Goal: Task Accomplishment & Management: Use online tool/utility

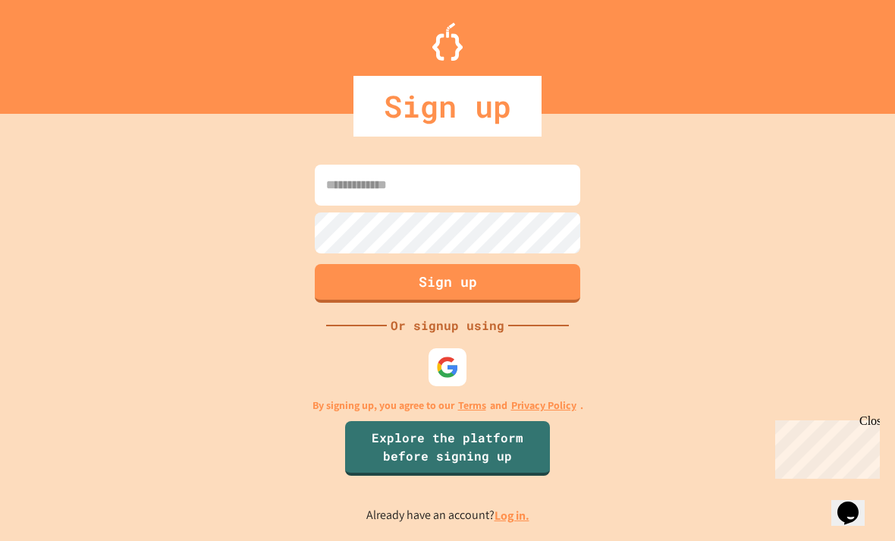
click at [480, 206] on input at bounding box center [447, 185] width 265 height 41
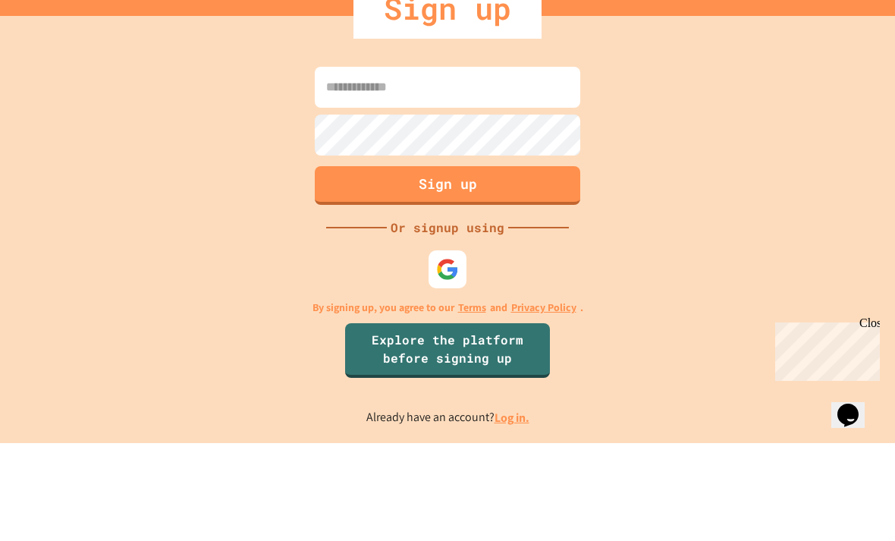
type input "**********"
click at [498, 264] on button "Sign up" at bounding box center [447, 283] width 265 height 39
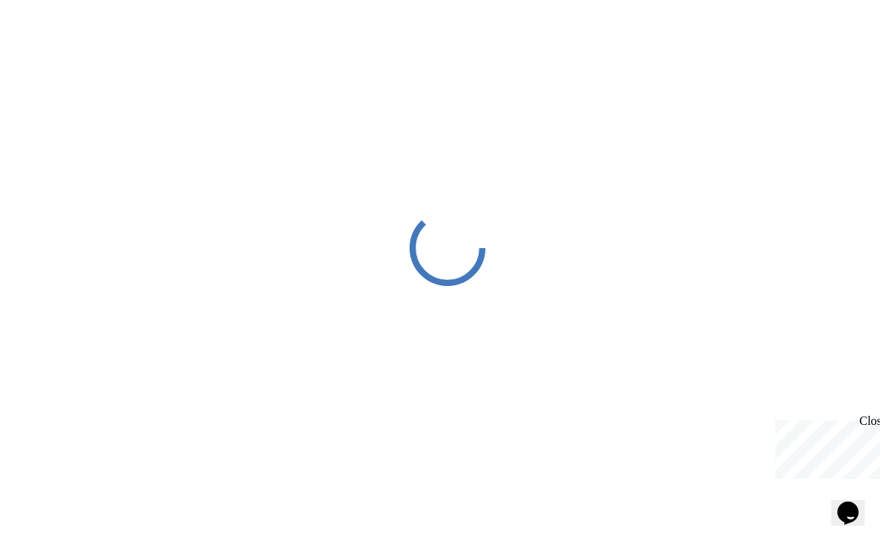
scroll to position [3, 0]
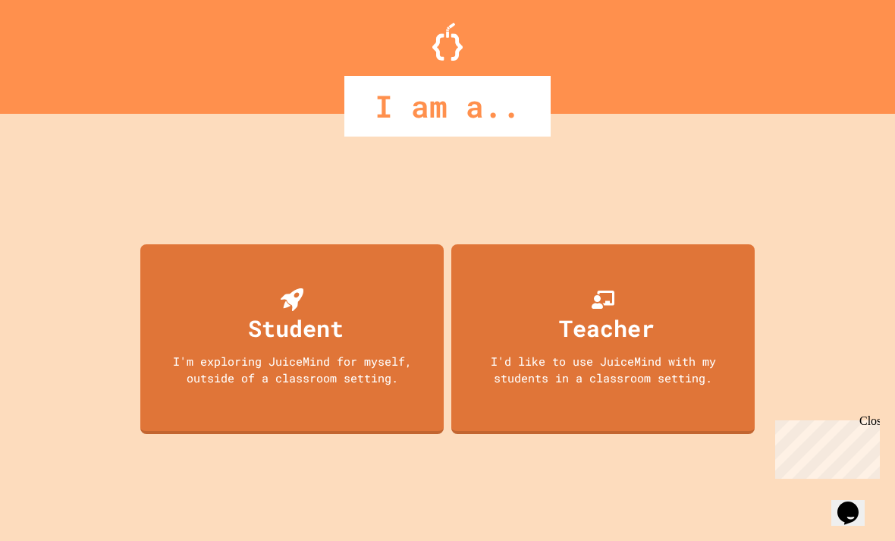
click at [187, 368] on div "Student I'm exploring JuiceMind for myself, outside of a classroom setting." at bounding box center [291, 339] width 303 height 190
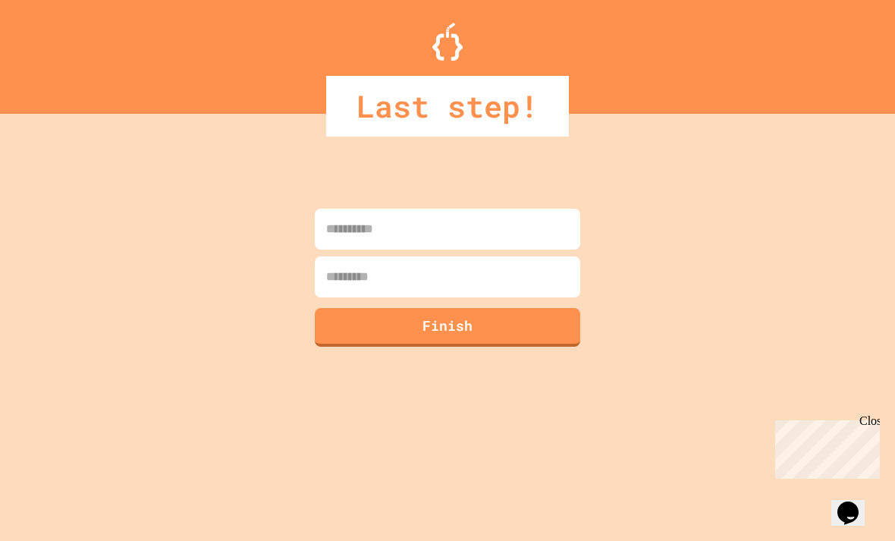
click at [479, 240] on input at bounding box center [447, 229] width 265 height 41
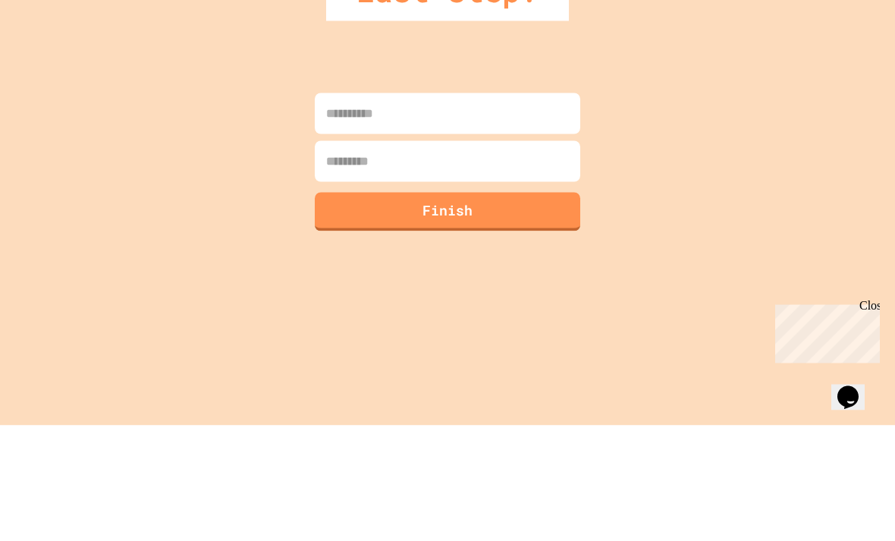
type input "********"
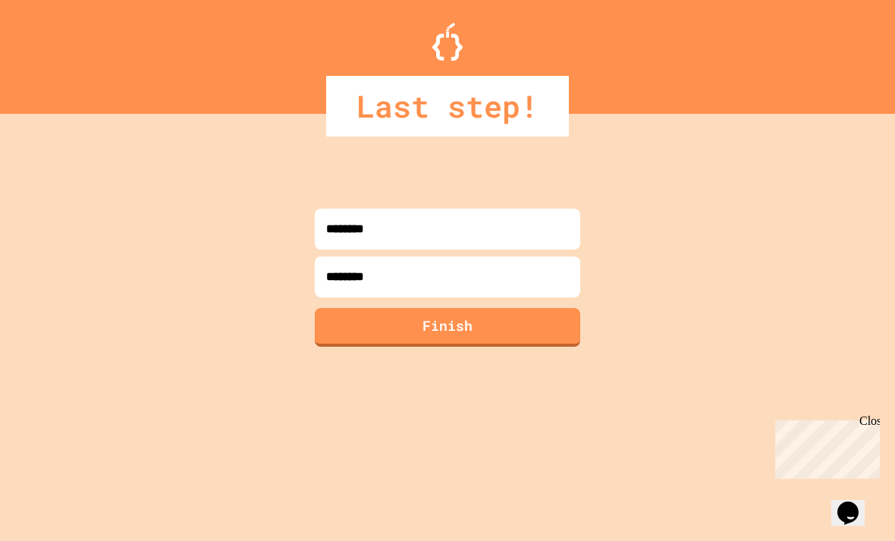
click at [488, 308] on button "Finish" at bounding box center [447, 327] width 265 height 39
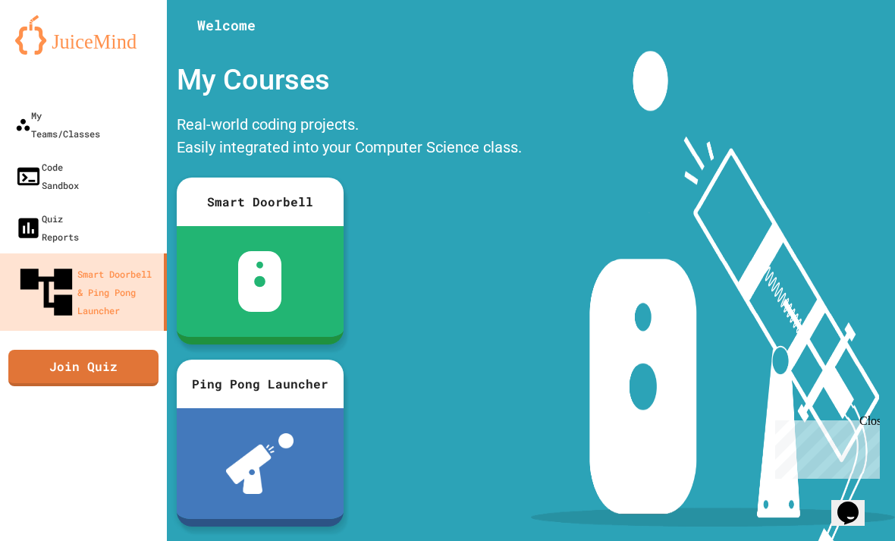
click at [52, 158] on div "Code Sandbox" at bounding box center [47, 176] width 64 height 36
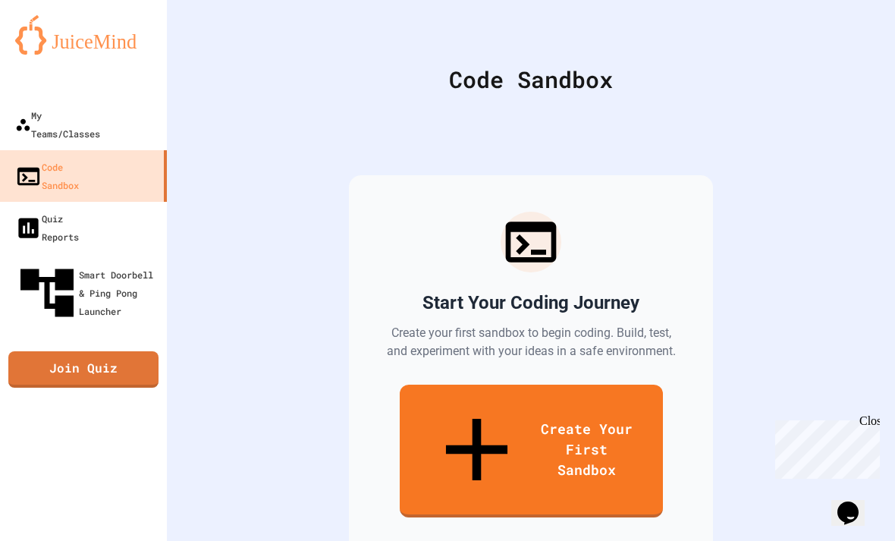
click at [629, 384] on link "Create Your First Sandbox" at bounding box center [531, 450] width 263 height 133
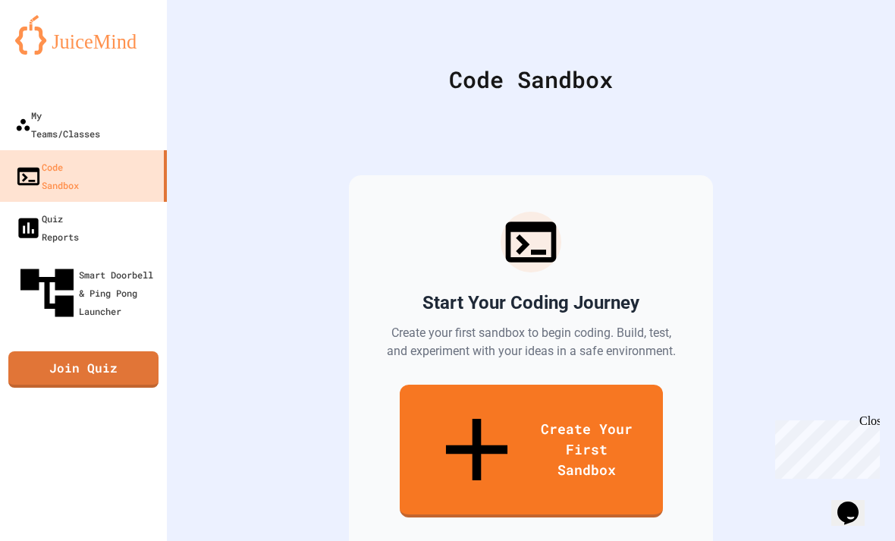
click at [556, 384] on link "Create Your First Sandbox" at bounding box center [531, 450] width 263 height 133
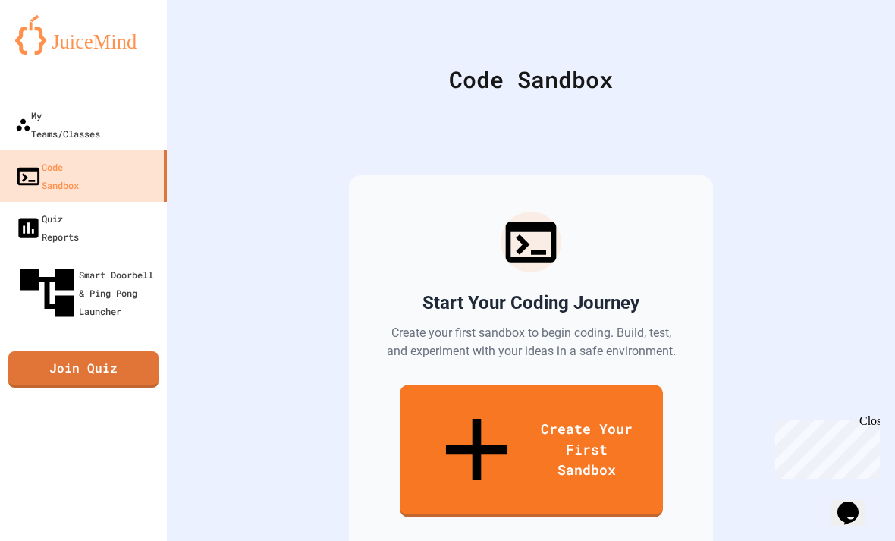
click at [508, 394] on link "Create Your First Sandbox" at bounding box center [531, 450] width 263 height 133
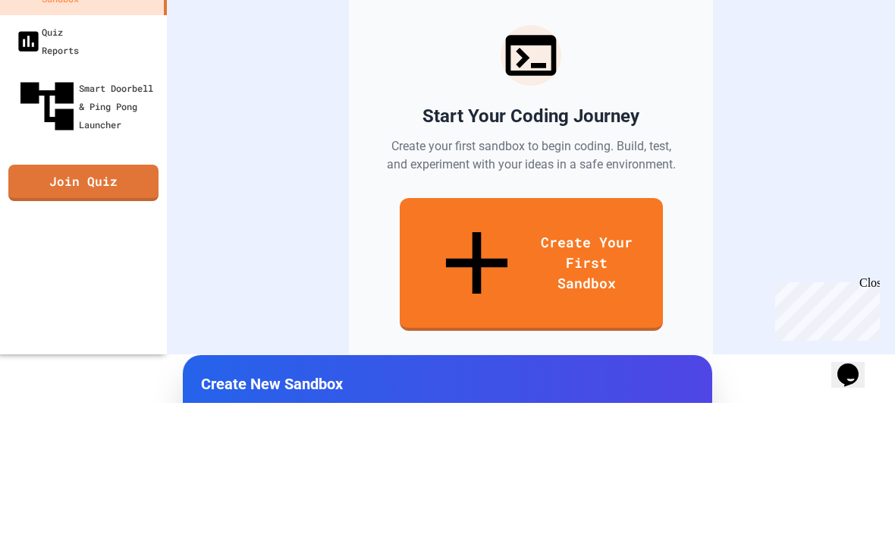
type input "****"
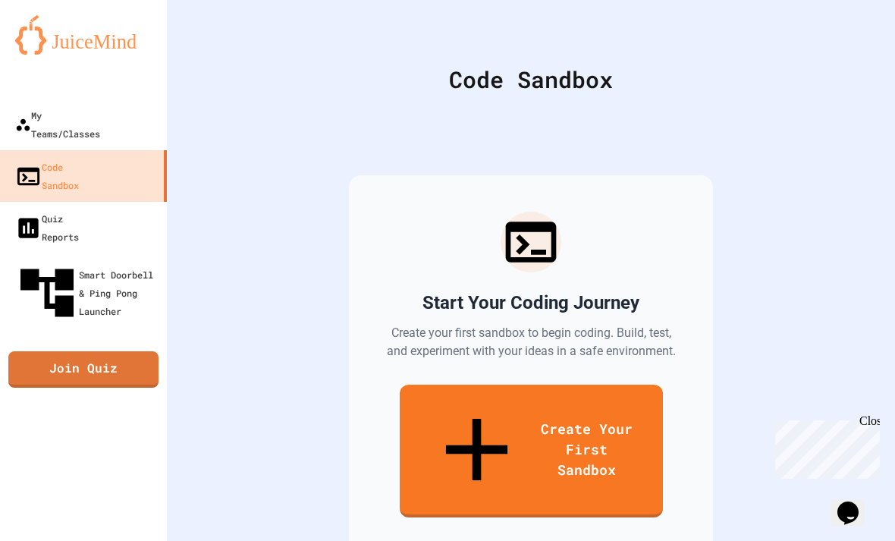
click at [592, 384] on link "Create Your First Sandbox" at bounding box center [531, 450] width 263 height 133
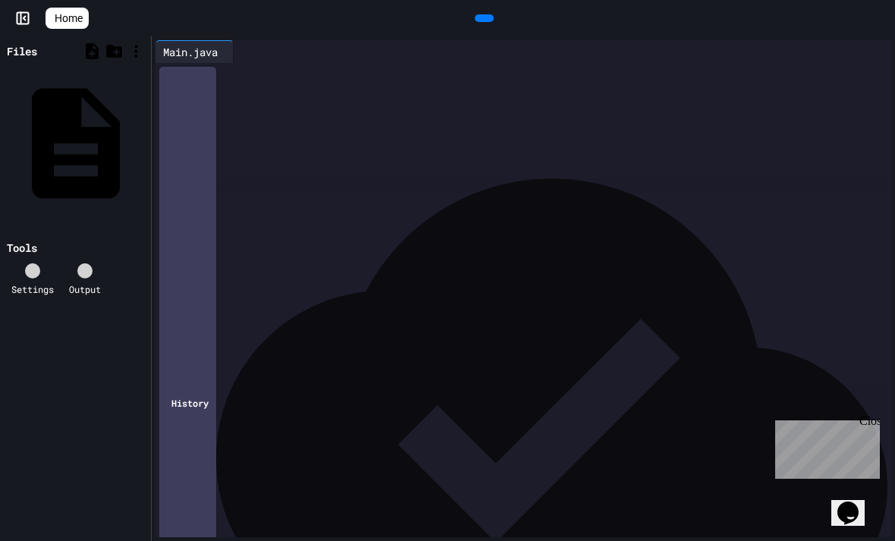
click at [507, 107] on div "**********" at bounding box center [534, 103] width 713 height 15
click at [297, 81] on div "****** ***** ******" at bounding box center [534, 88] width 713 height 15
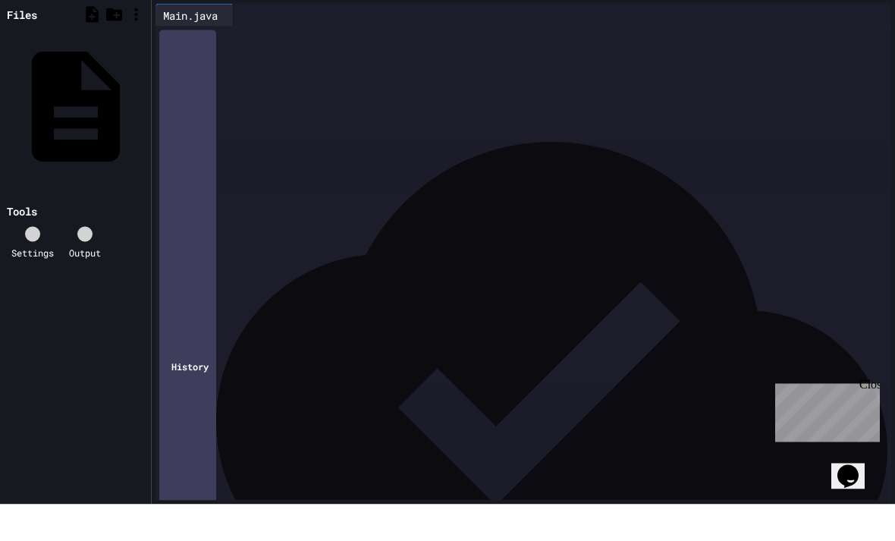
click at [240, 111] on div "**********" at bounding box center [534, 118] width 713 height 15
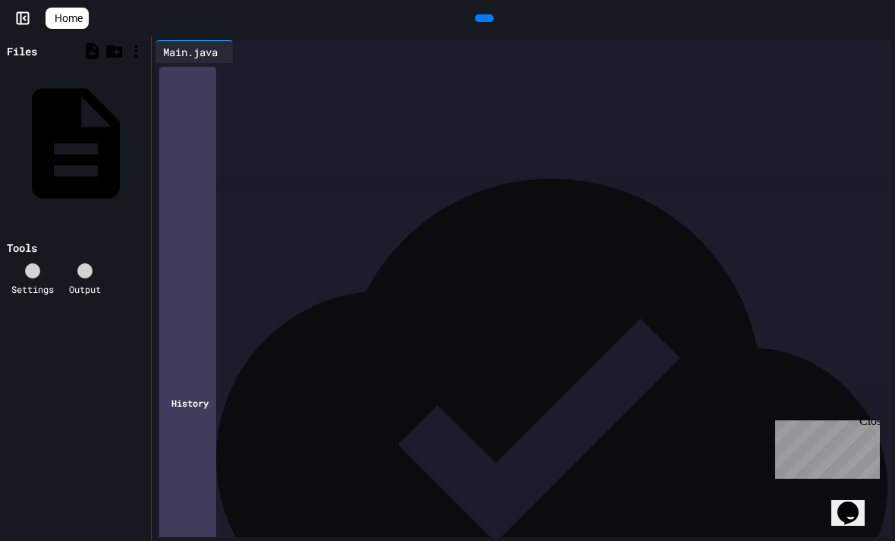
click at [487, 22] on div at bounding box center [484, 18] width 19 height 8
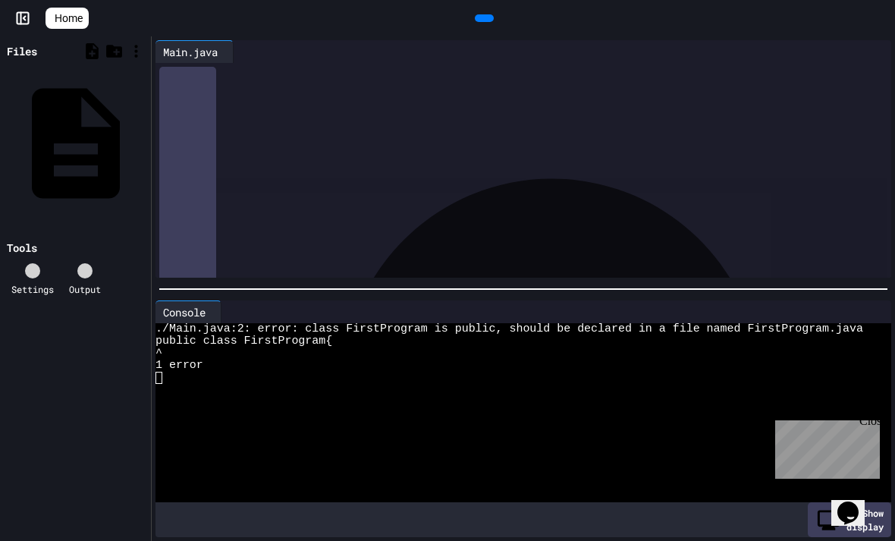
click at [341, 93] on div "**********" at bounding box center [536, 88] width 709 height 15
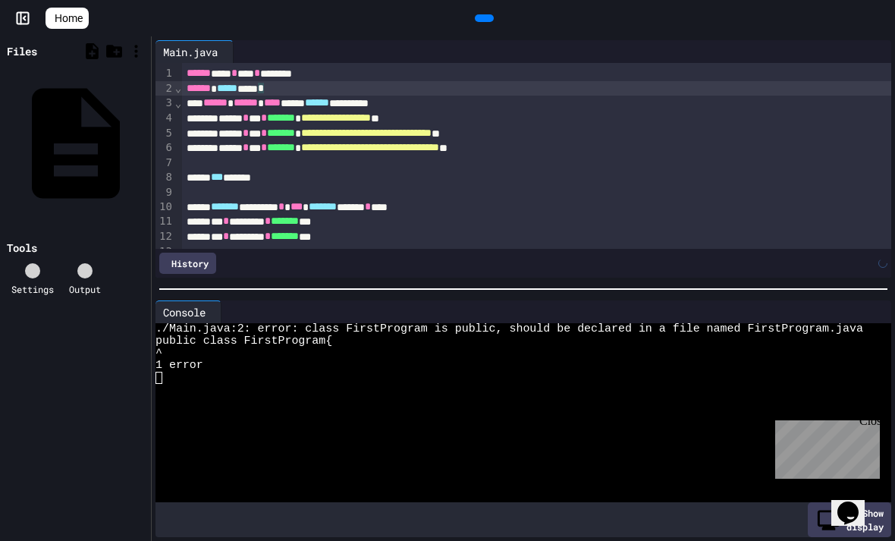
click at [477, 22] on div at bounding box center [484, 18] width 19 height 8
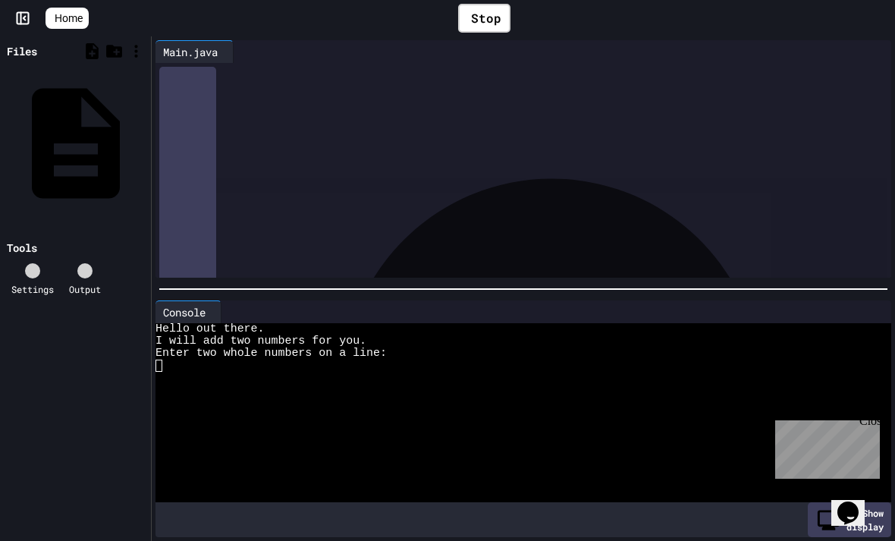
click at [162, 360] on textarea "Terminal input" at bounding box center [158, 365] width 7 height 12
click at [0, 0] on icon at bounding box center [0, 0] width 0 height 0
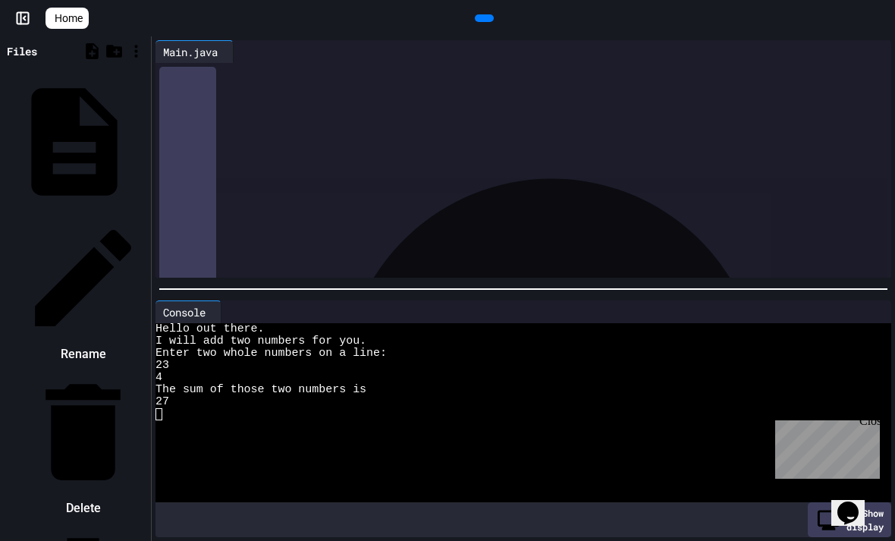
click at [68, 214] on div at bounding box center [75, 214] width 143 height 0
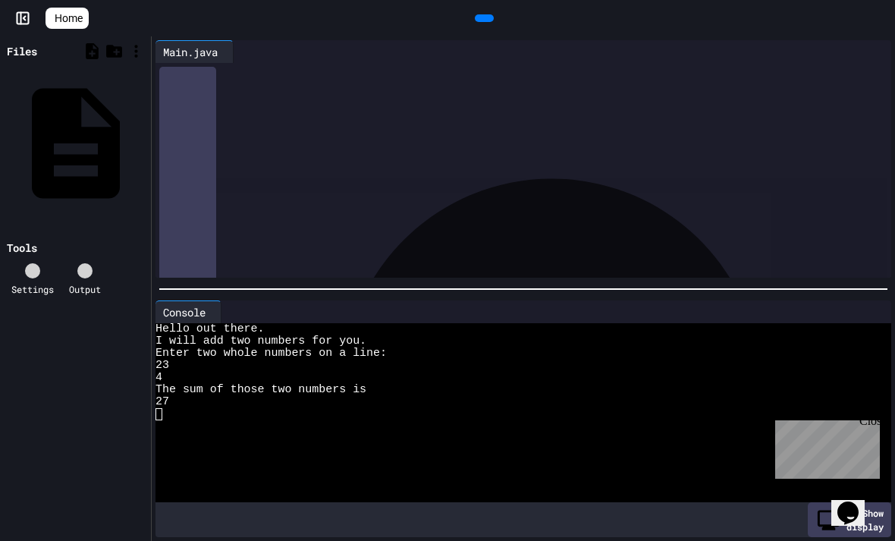
click at [85, 55] on icon at bounding box center [92, 51] width 19 height 19
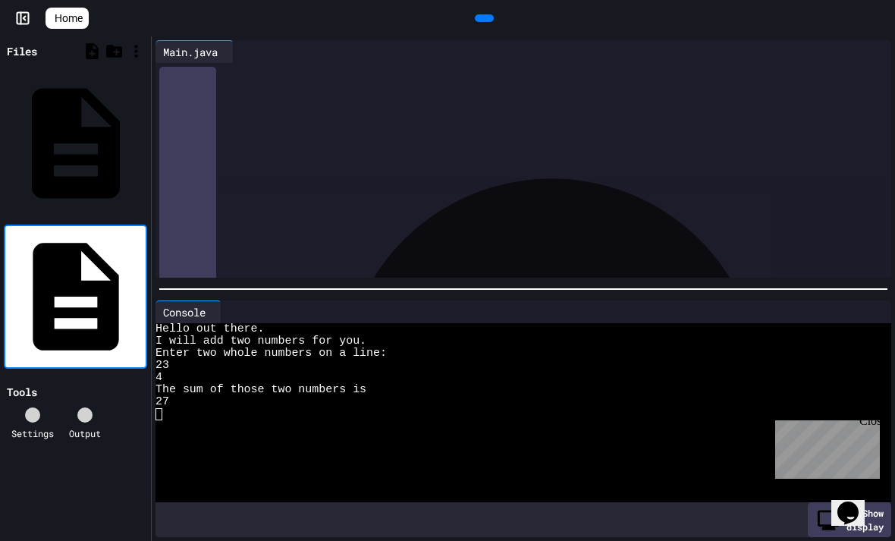
click at [126, 57] on div at bounding box center [136, 51] width 22 height 22
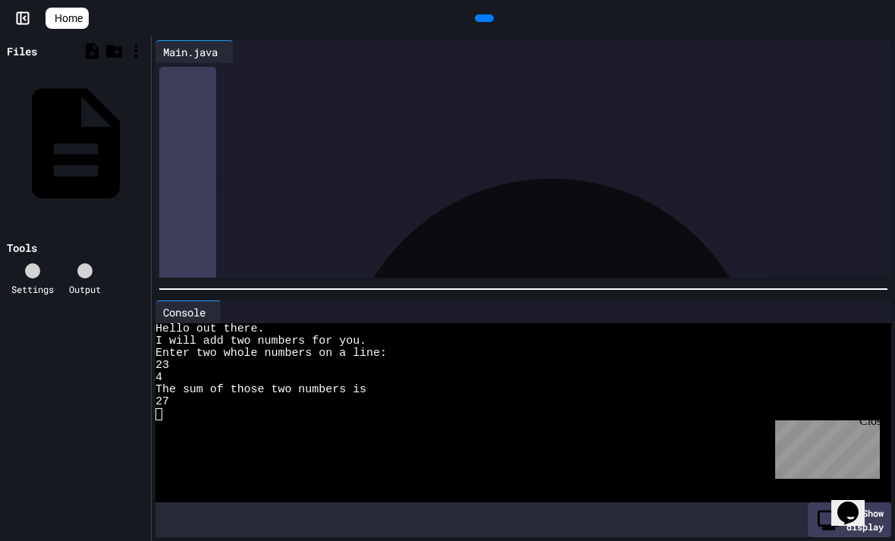
click at [113, 55] on icon at bounding box center [114, 51] width 16 height 13
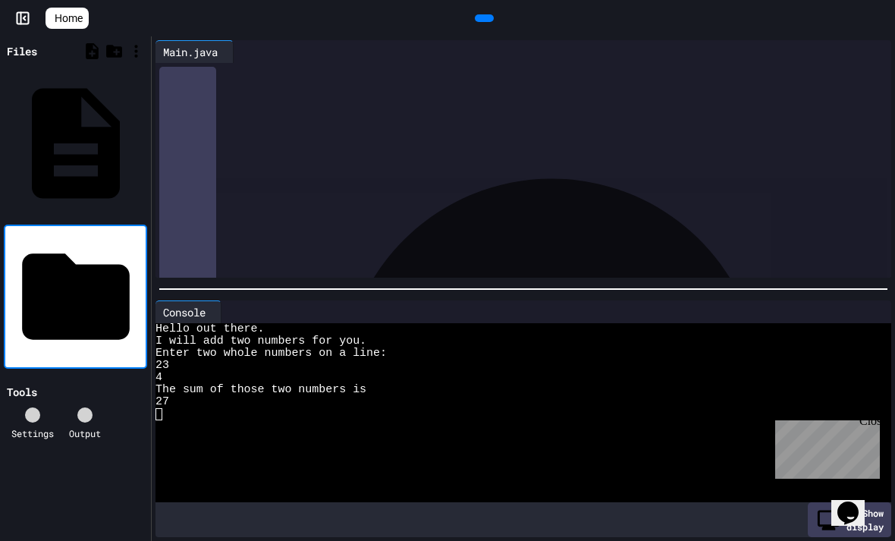
click at [222, 54] on div "Main.java" at bounding box center [190, 52] width 70 height 16
click at [94, 46] on icon at bounding box center [92, 51] width 19 height 19
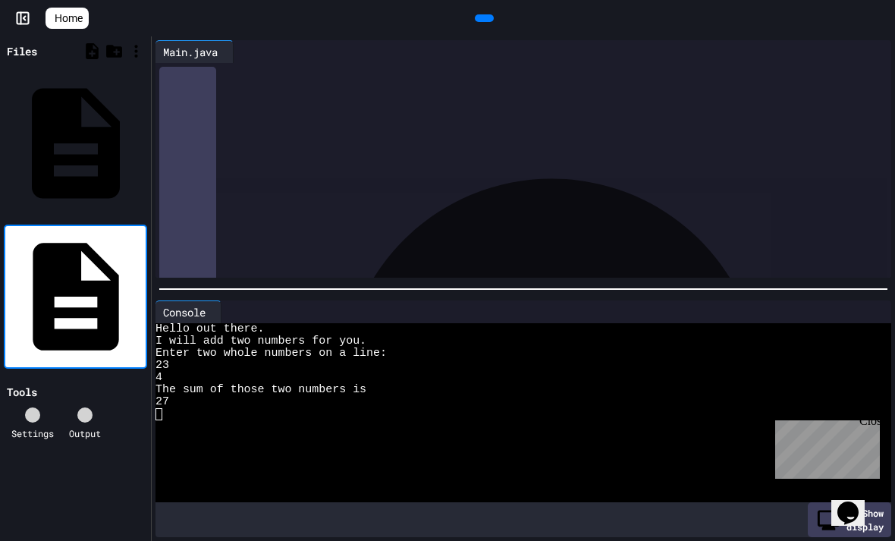
click at [30, 49] on div "Files" at bounding box center [22, 51] width 30 height 16
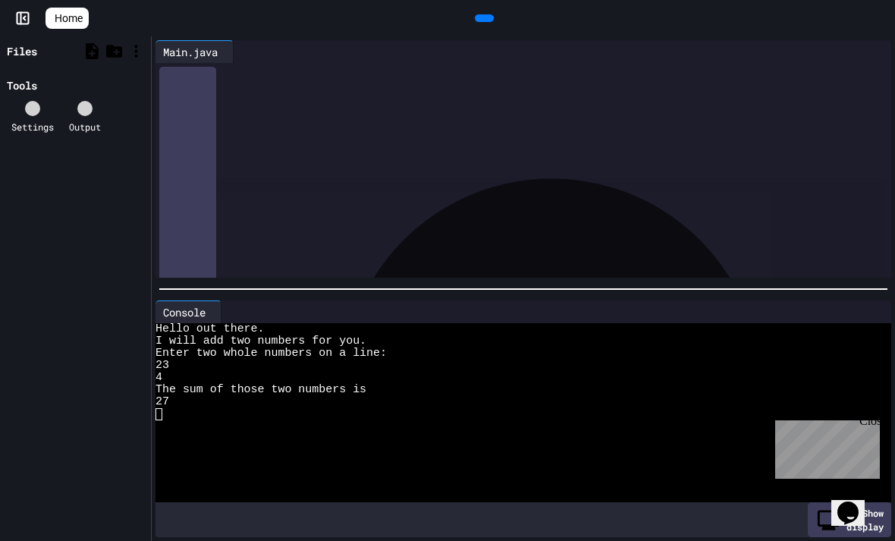
click at [145, 53] on div at bounding box center [136, 51] width 19 height 19
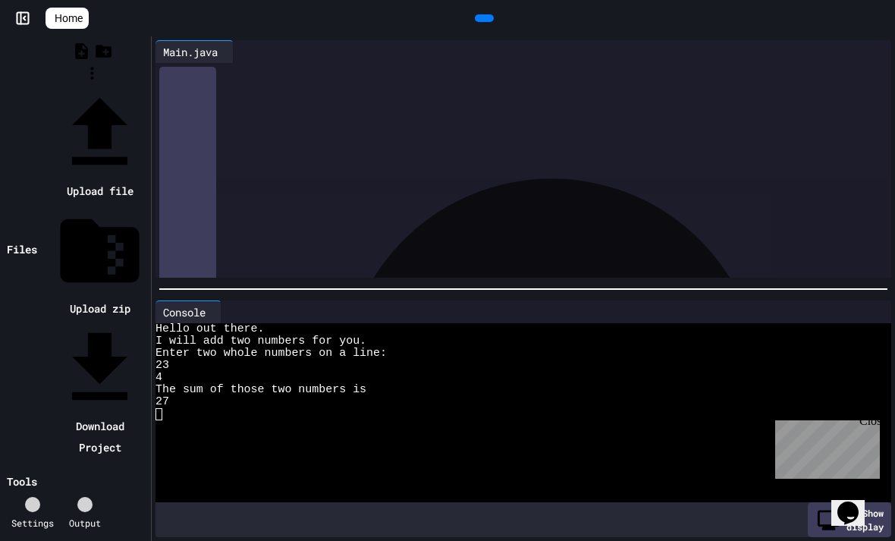
click at [68, 86] on div at bounding box center [92, 86] width 110 height 0
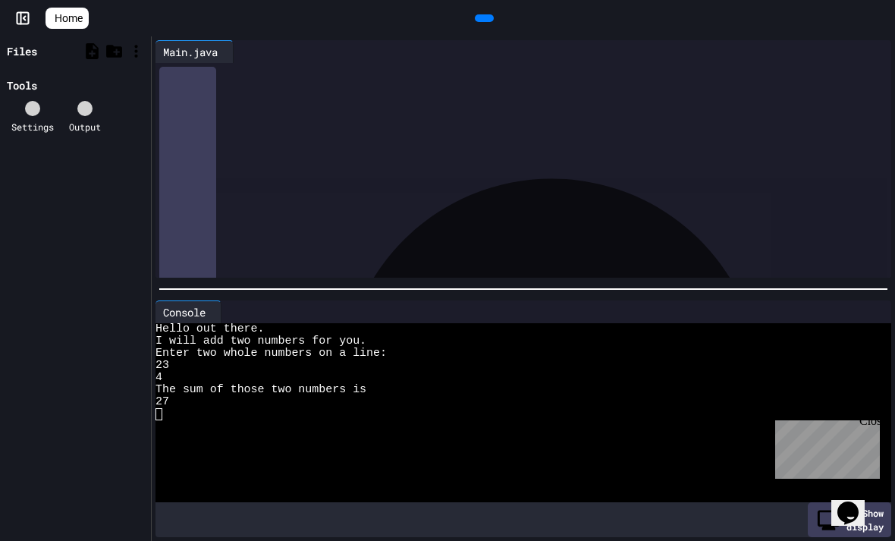
click at [87, 53] on icon at bounding box center [92, 51] width 19 height 19
click at [145, 46] on div at bounding box center [136, 51] width 22 height 22
click at [131, 57] on icon at bounding box center [136, 51] width 19 height 19
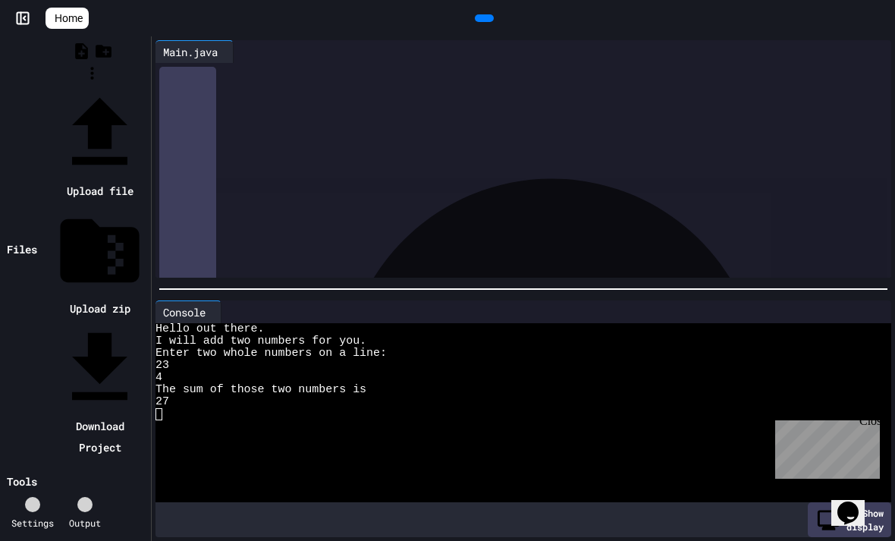
click at [91, 86] on div at bounding box center [92, 86] width 110 height 0
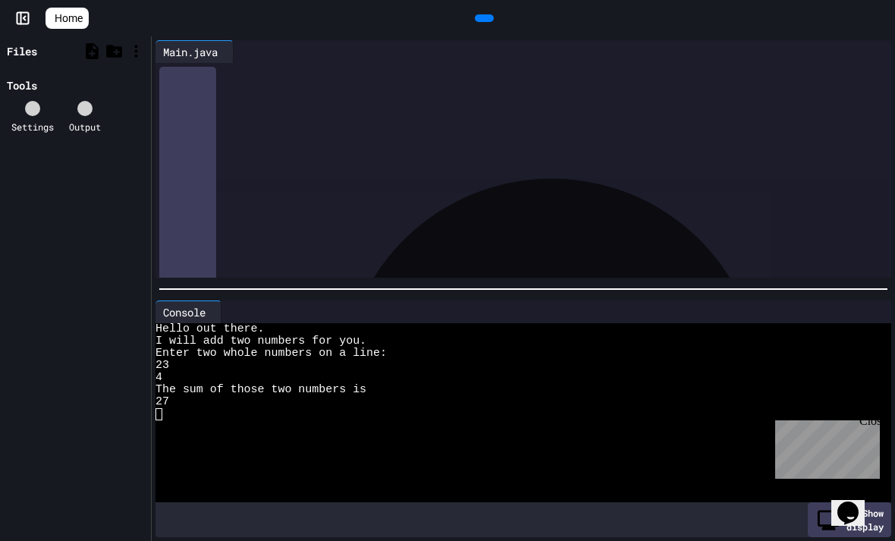
click at [21, 24] on icon at bounding box center [21, 18] width 0 height 11
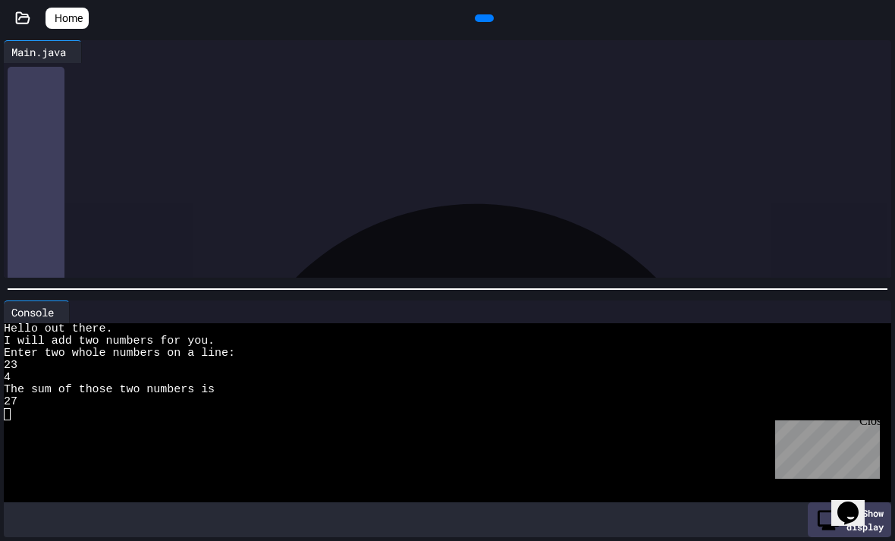
click at [9, 24] on div at bounding box center [23, 18] width 46 height 15
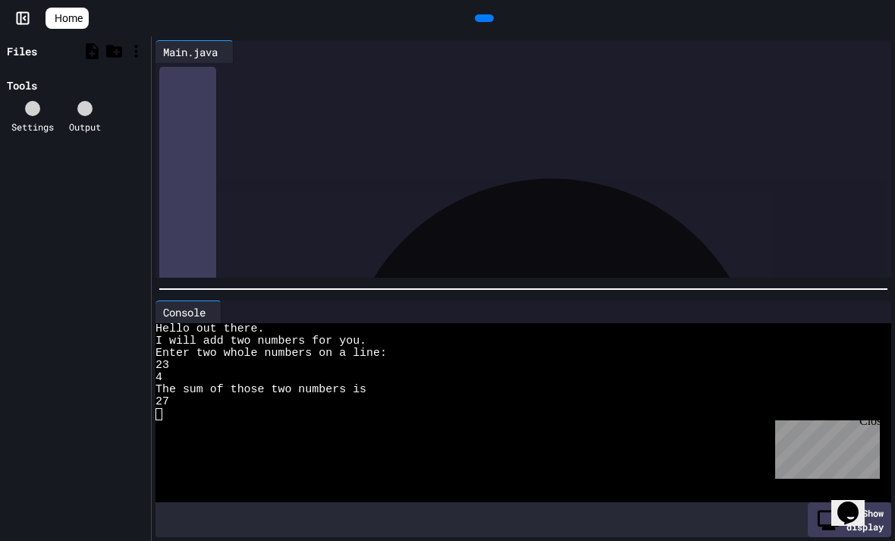
click at [36, 52] on div "Files" at bounding box center [22, 51] width 30 height 16
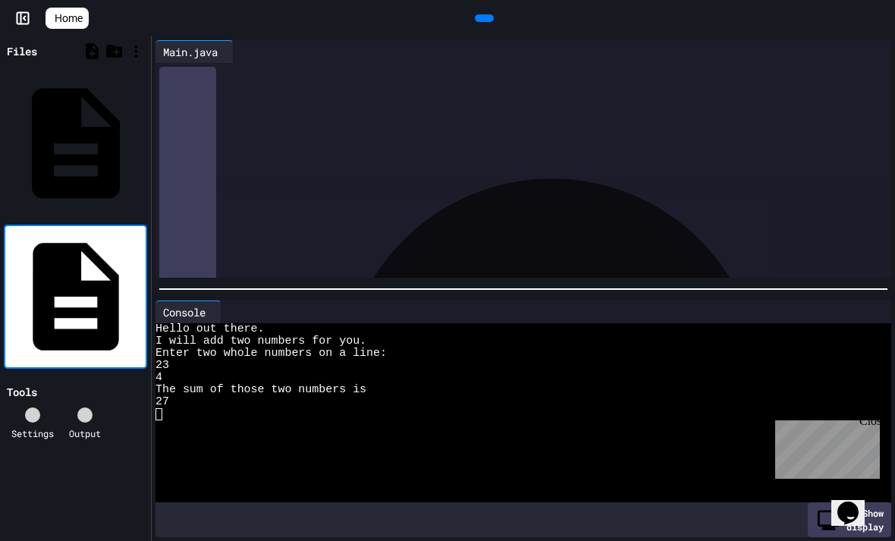
click at [132, 93] on div "Main.java" at bounding box center [75, 143] width 143 height 144
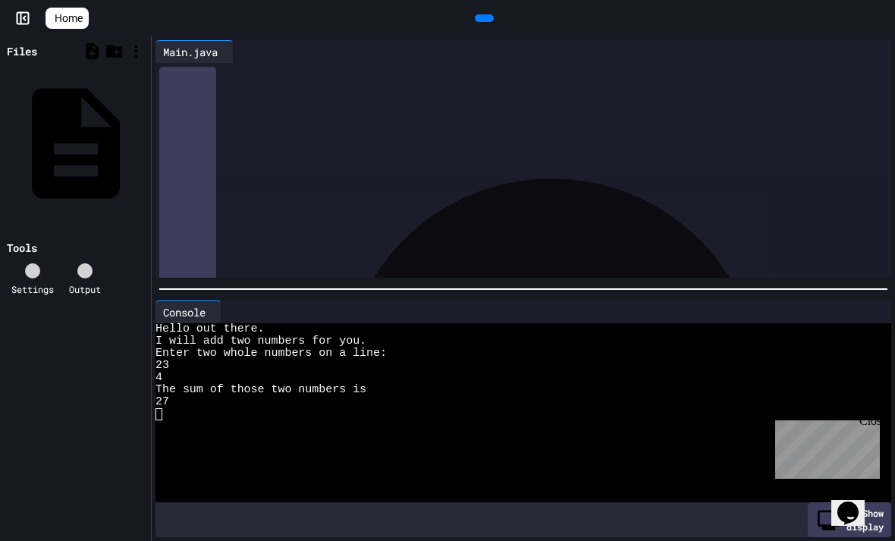
click at [0, 0] on icon at bounding box center [0, 0] width 0 height 0
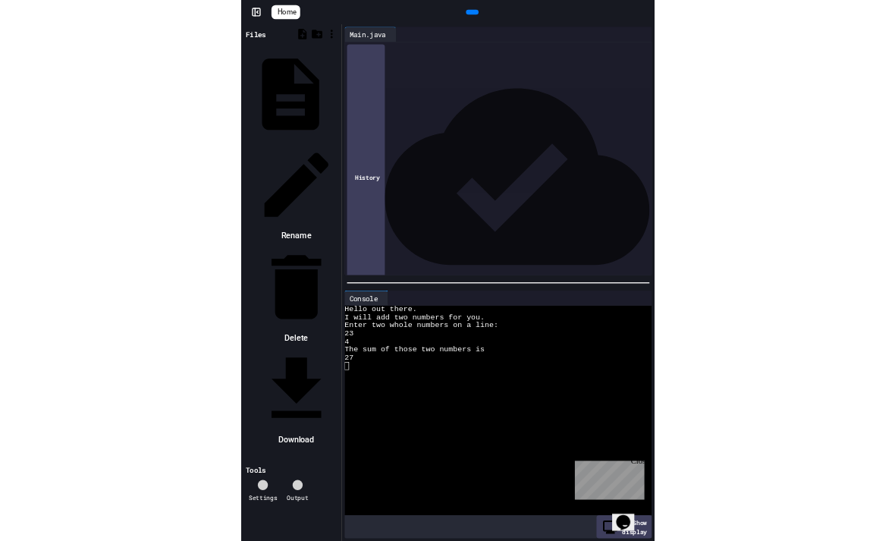
scroll to position [49, 0]
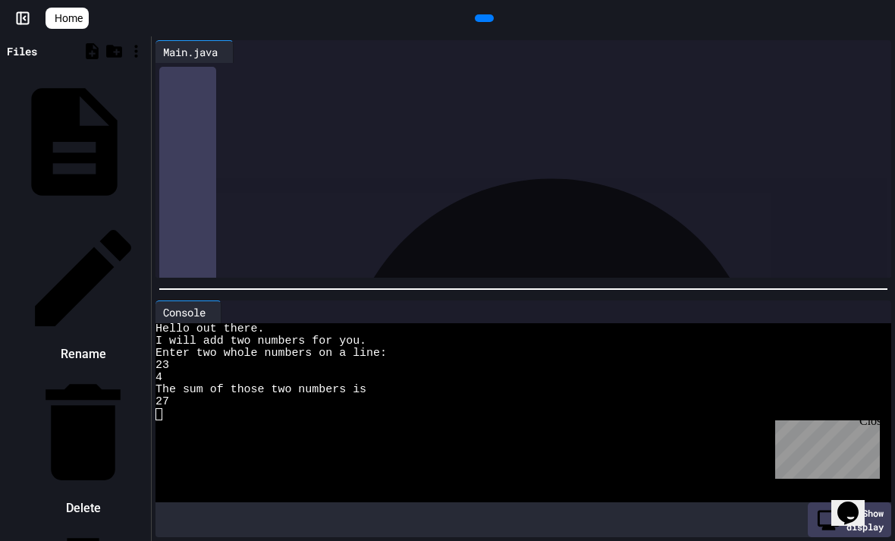
click at [67, 214] on div at bounding box center [75, 214] width 143 height 0
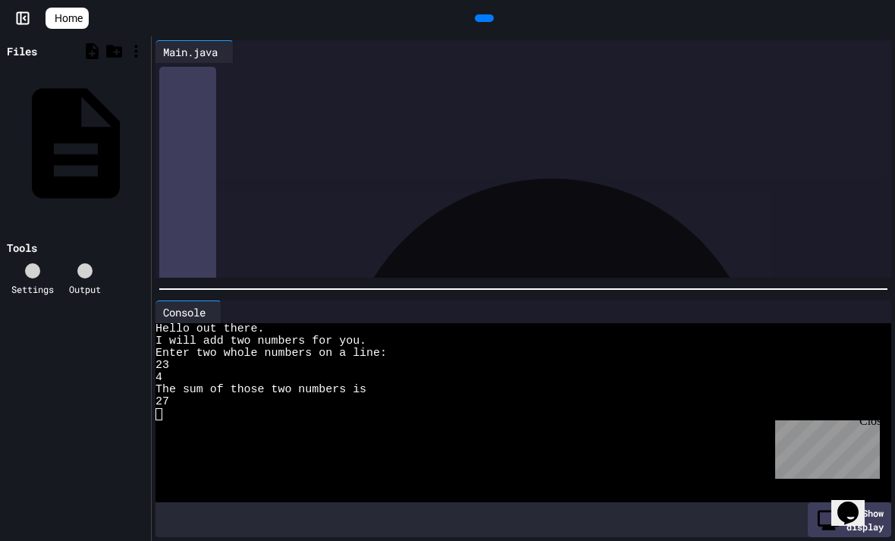
click at [264, 93] on span "*" at bounding box center [261, 88] width 6 height 11
click at [146, 136] on div "Main.java" at bounding box center [146, 143] width 0 height 15
click at [0, 0] on icon at bounding box center [0, 0] width 0 height 0
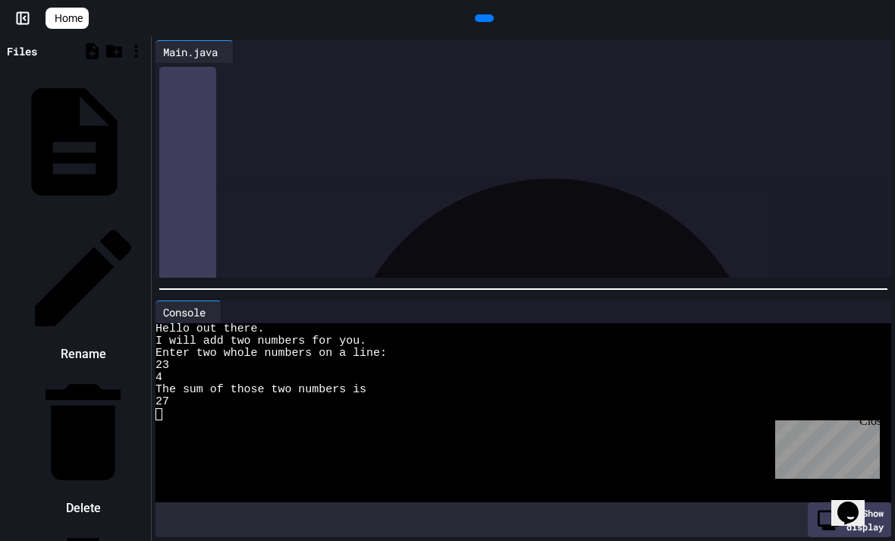
click at [147, 214] on li "Rename" at bounding box center [83, 290] width 128 height 152
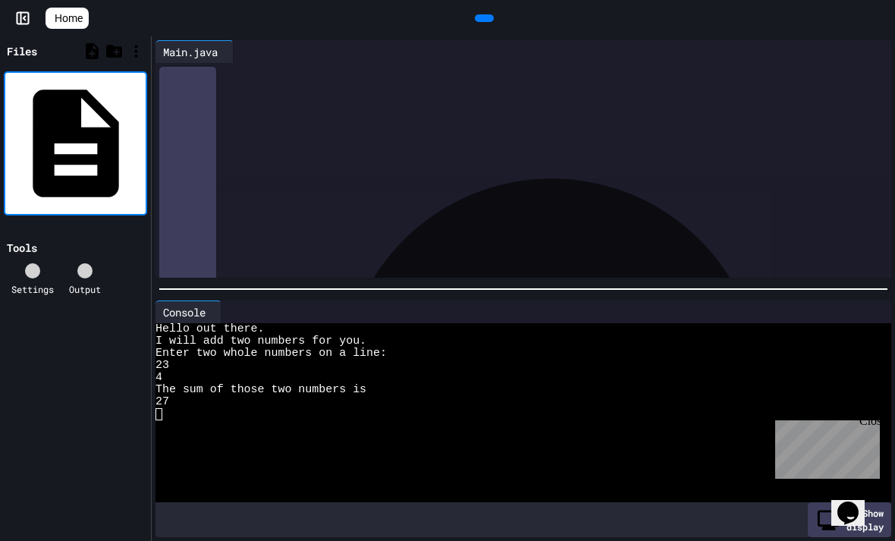
type input "**********"
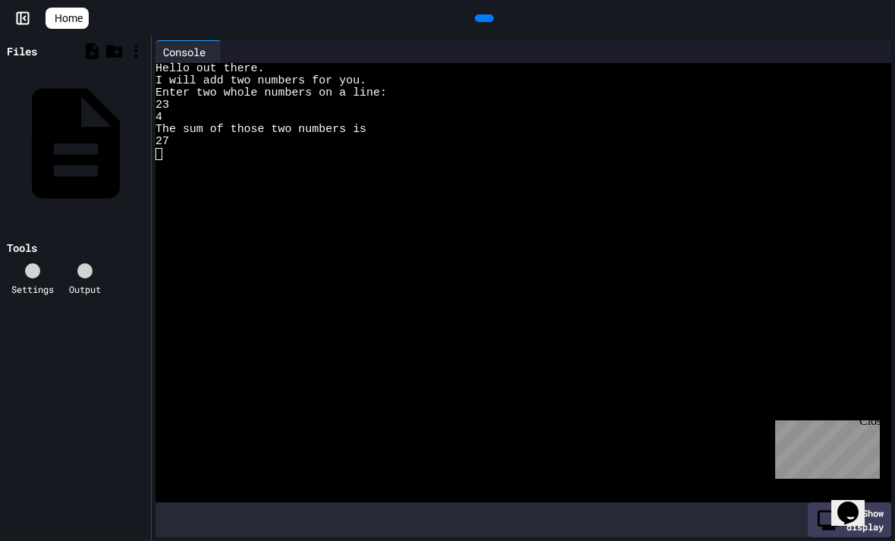
scroll to position [0, 0]
click at [218, 61] on div at bounding box center [217, 52] width 8 height 22
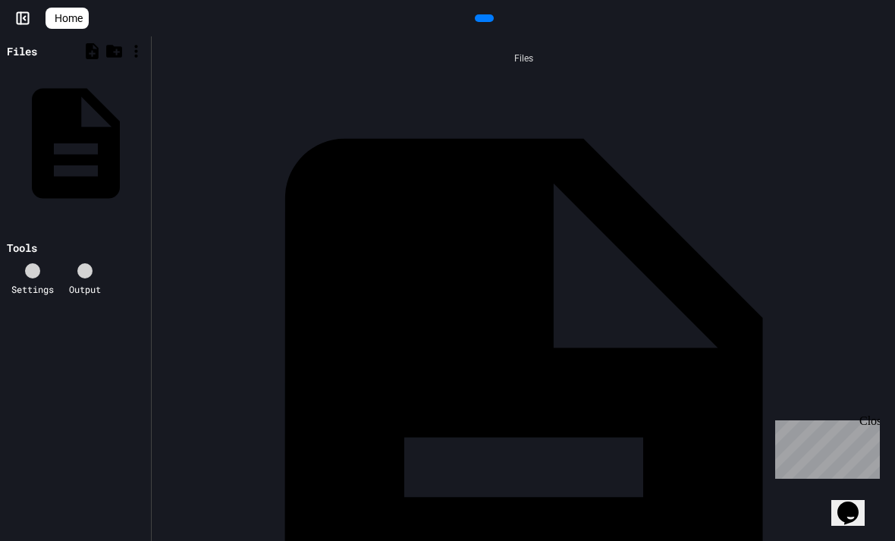
click at [886, 430] on div "FirstProgram.java" at bounding box center [886, 437] width 0 height 15
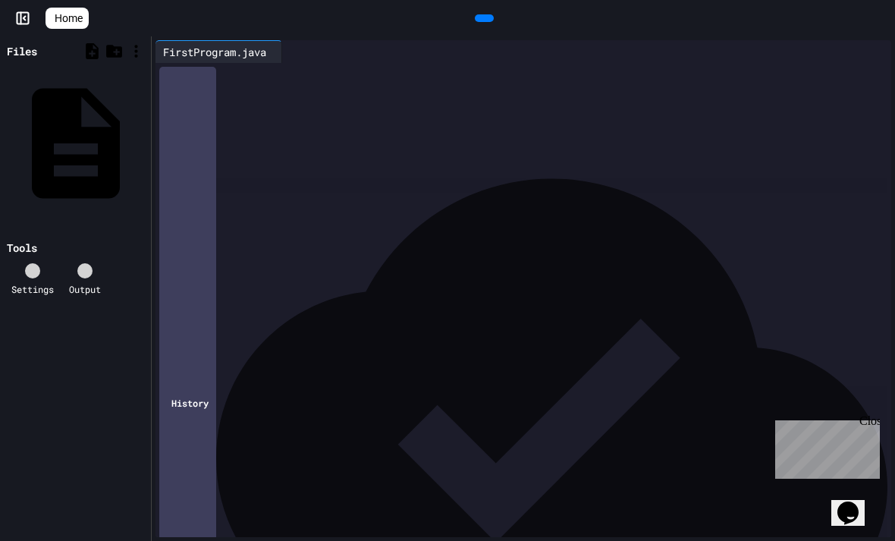
click at [482, 18] on icon at bounding box center [482, 18] width 0 height 0
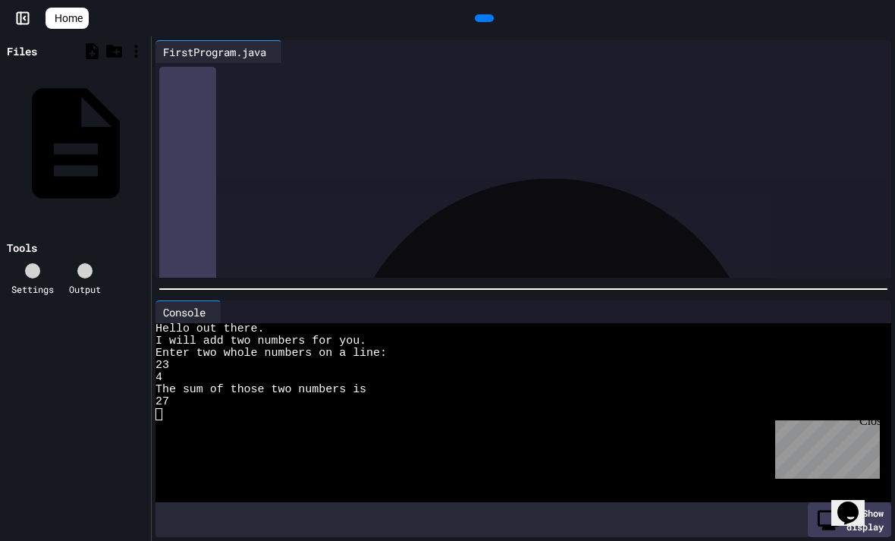
click at [121, 55] on icon at bounding box center [114, 51] width 19 height 19
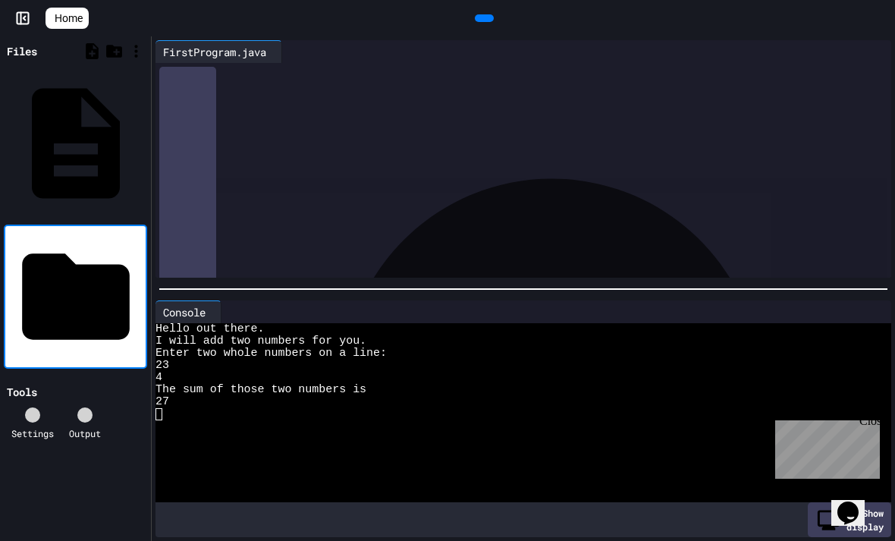
click at [116, 46] on icon at bounding box center [114, 51] width 19 height 19
click at [780, 52] on div at bounding box center [585, 52] width 582 height 0
